Goal: Participate in discussion

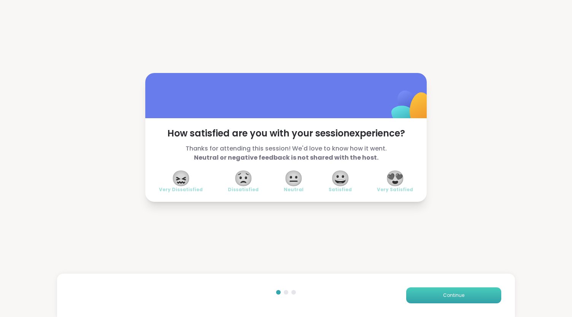
click at [434, 300] on button "Continue" at bounding box center [453, 295] width 95 height 16
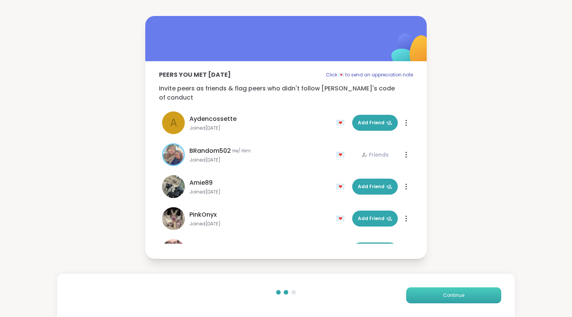
click at [434, 300] on button "Continue" at bounding box center [453, 295] width 95 height 16
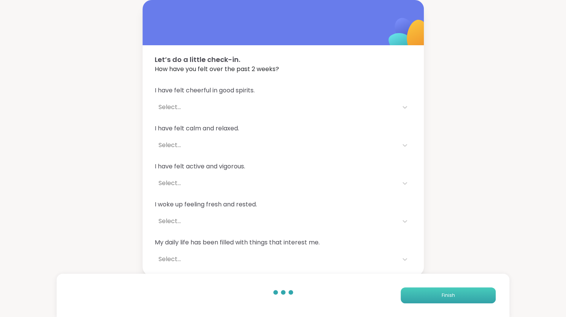
click at [434, 300] on button "Finish" at bounding box center [448, 295] width 95 height 16
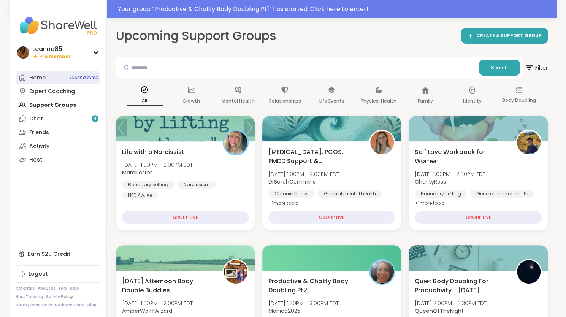
click at [46, 80] on link "Home 10 Scheduled" at bounding box center [58, 78] width 85 height 14
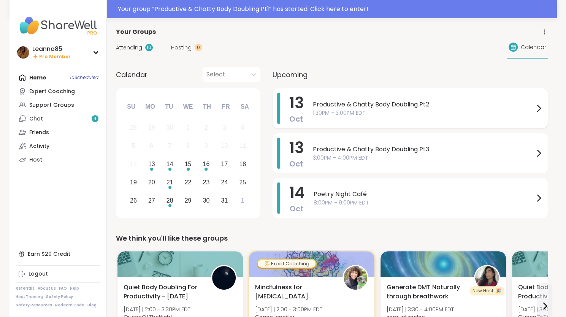
click at [344, 120] on div "Productive & Chatty Body Doubling Pt2 1:30PM - 3:00PM EDT" at bounding box center [428, 108] width 230 height 31
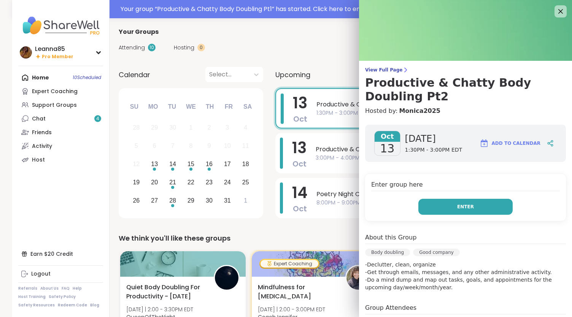
click at [431, 211] on button "Enter" at bounding box center [465, 207] width 94 height 16
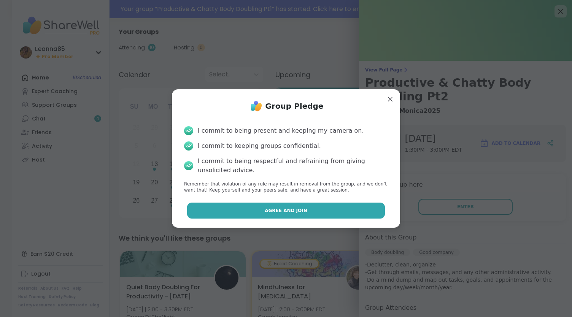
click at [315, 215] on button "Agree and Join" at bounding box center [286, 211] width 198 height 16
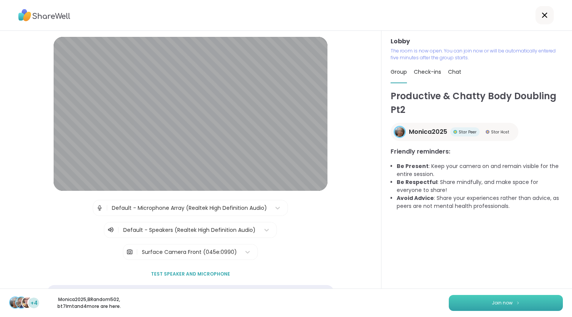
click at [463, 305] on button "Join now" at bounding box center [506, 303] width 114 height 16
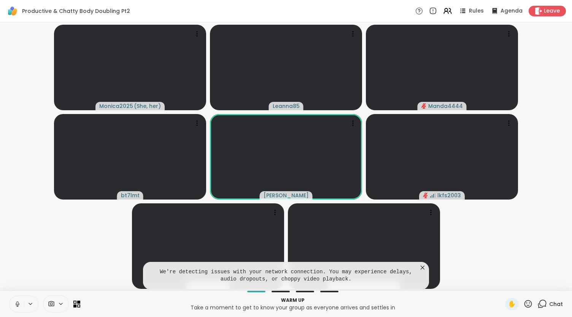
click at [17, 305] on icon at bounding box center [18, 304] width 4 height 2
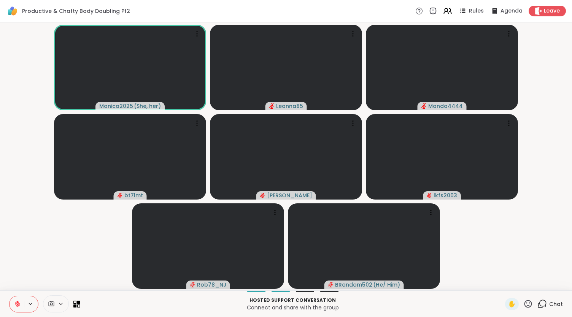
click at [17, 303] on icon at bounding box center [17, 302] width 2 height 3
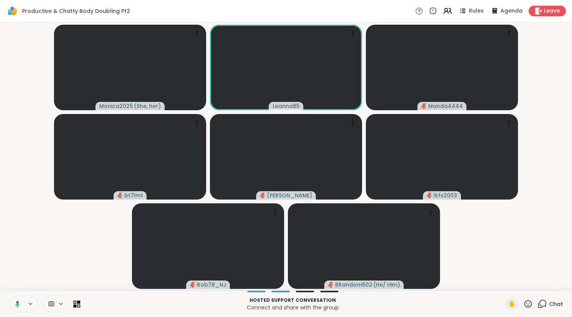
click at [17, 303] on icon at bounding box center [17, 304] width 2 height 3
